Goal: Find specific page/section

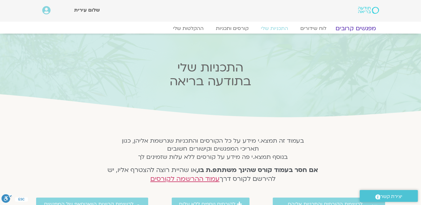
click at [355, 28] on link "מפגשים קרובים" at bounding box center [355, 28] width 55 height 7
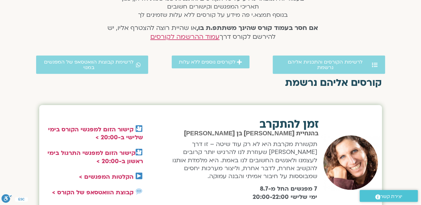
scroll to position [148, 0]
